Goal: Task Accomplishment & Management: Manage account settings

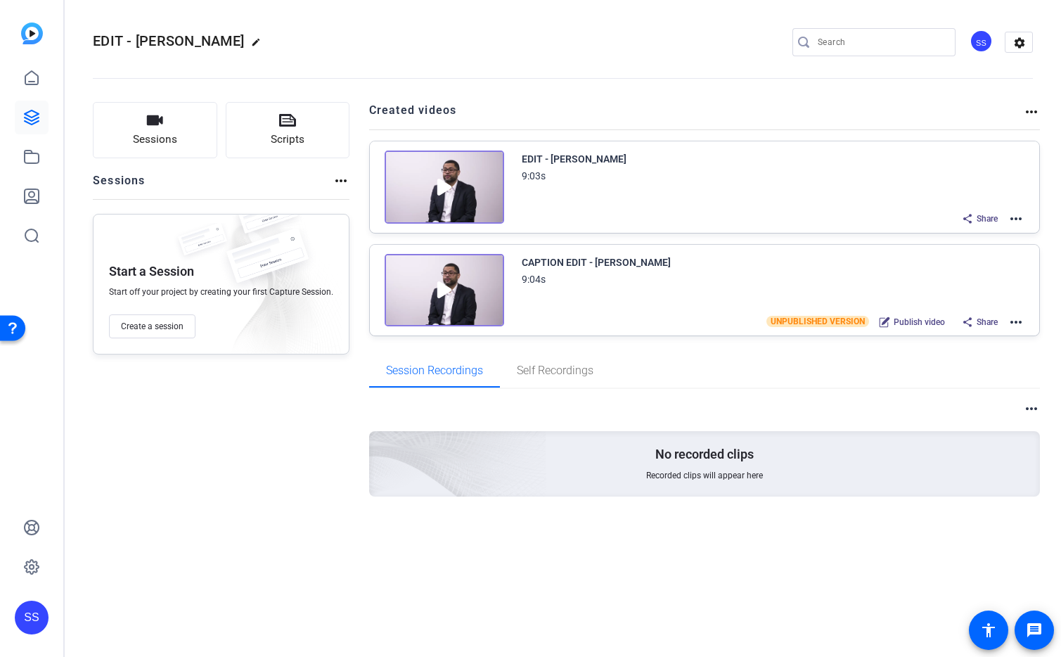
click at [31, 615] on div "SS" at bounding box center [32, 617] width 34 height 34
click at [160, 607] on mat-icon "logout" at bounding box center [160, 605] width 17 height 17
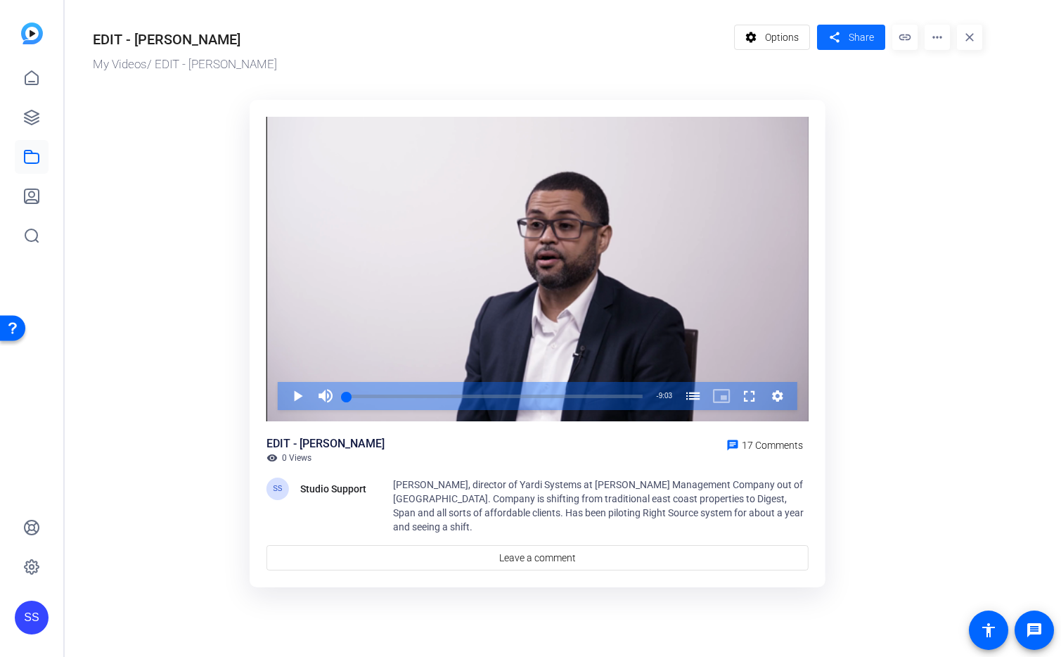
click at [860, 34] on span "Share" at bounding box center [861, 37] width 25 height 15
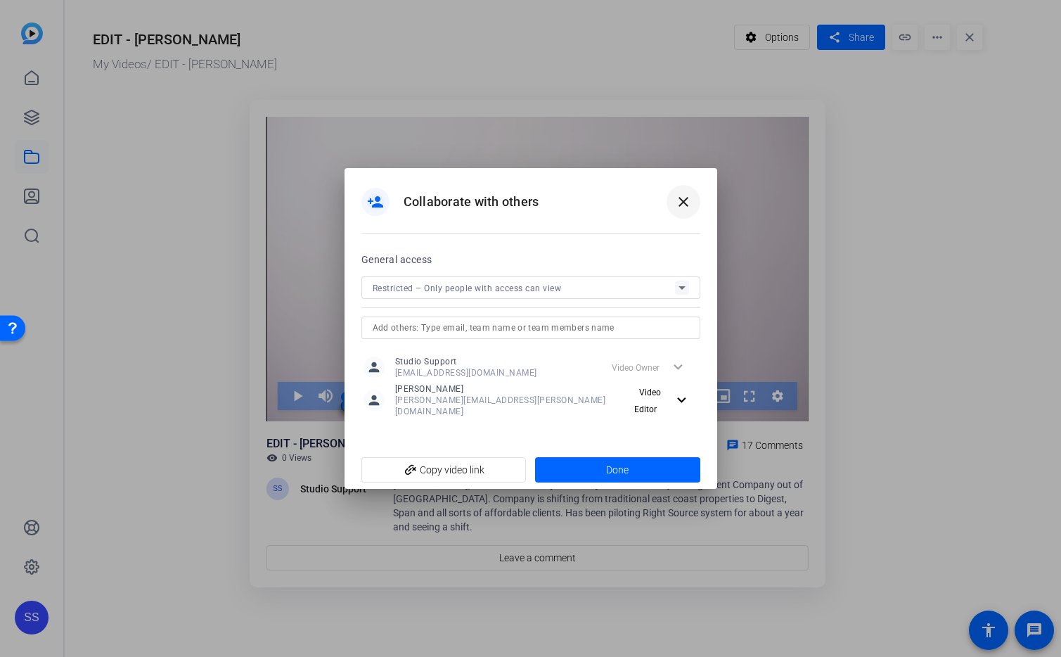
click at [675, 207] on mat-icon "close" at bounding box center [683, 201] width 17 height 17
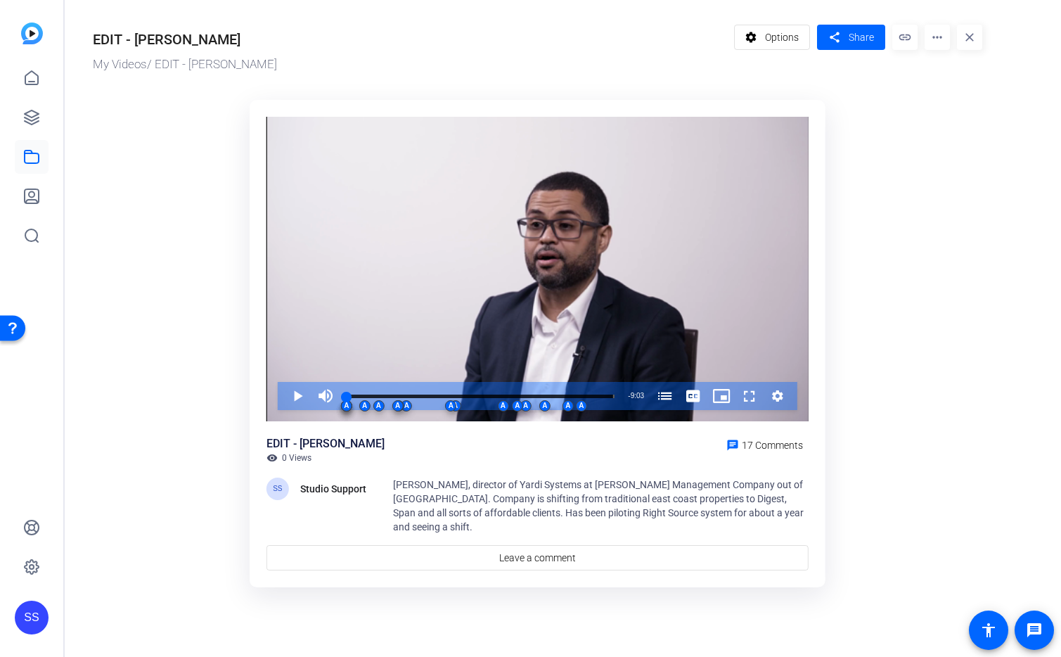
click at [901, 160] on ktd-grid "Video Player is loading. Play Video Play Mute Current Time 0:00 / Duration 9:03…" at bounding box center [537, 344] width 889 height 506
